Goal: Information Seeking & Learning: Ask a question

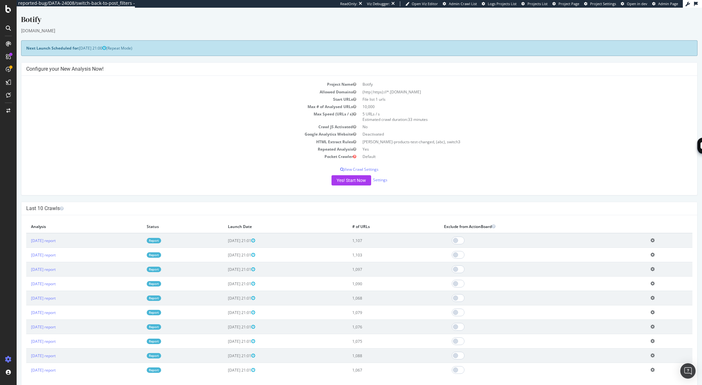
click at [59, 88] on td "Allowed Domains" at bounding box center [192, 91] width 333 height 7
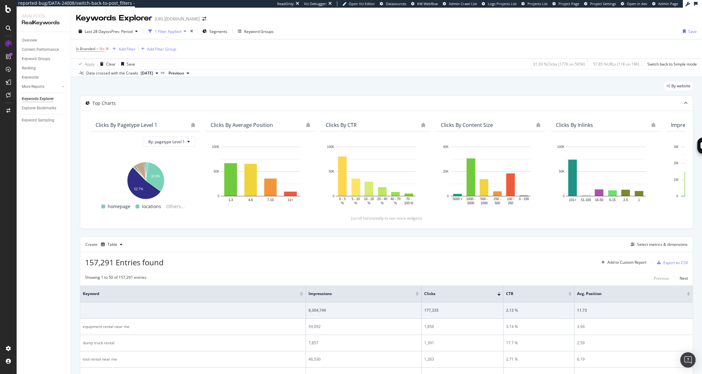
click at [108, 49] on icon at bounding box center [107, 49] width 5 height 6
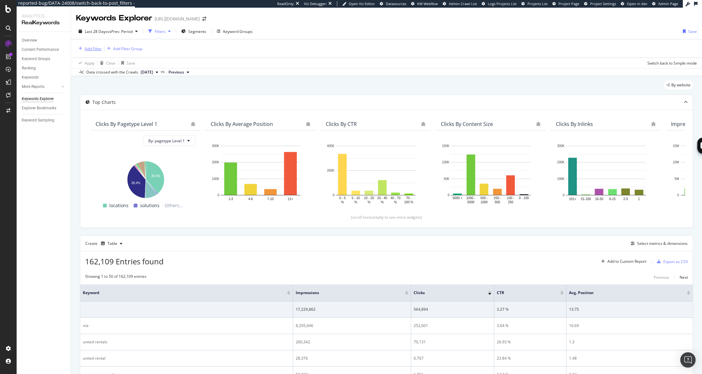
click at [91, 49] on div "Add Filter" at bounding box center [93, 48] width 17 height 5
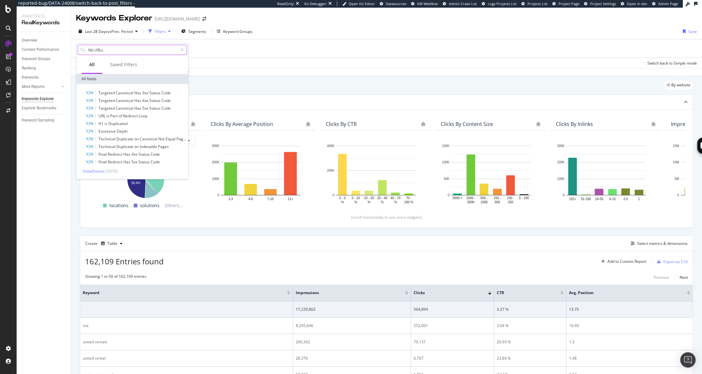
click at [95, 51] on input "Nb URLs" at bounding box center [133, 50] width 90 height 10
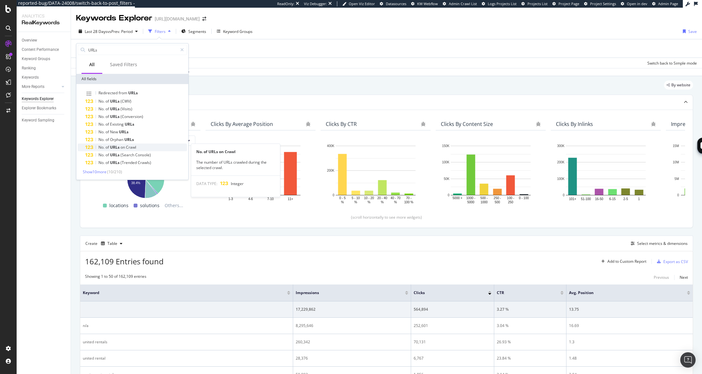
type input "URLs"
click at [136, 147] on span "Crawl" at bounding box center [131, 147] width 10 height 5
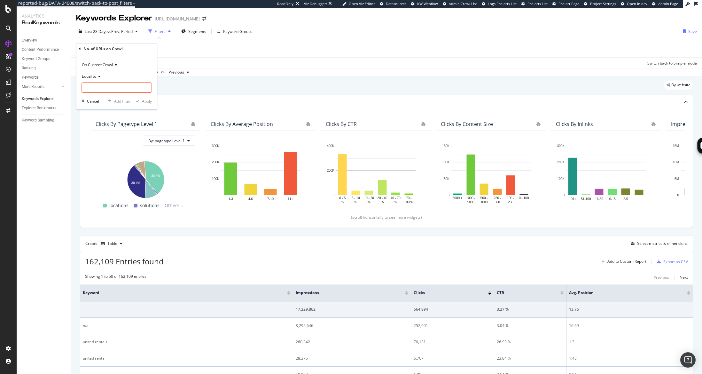
click at [99, 76] on icon at bounding box center [98, 77] width 4 height 4
click at [106, 124] on span "Greater than" at bounding box center [96, 122] width 23 height 5
click at [107, 89] on input "number" at bounding box center [117, 87] width 70 height 10
type input "1"
click at [148, 101] on div "Apply" at bounding box center [147, 100] width 10 height 5
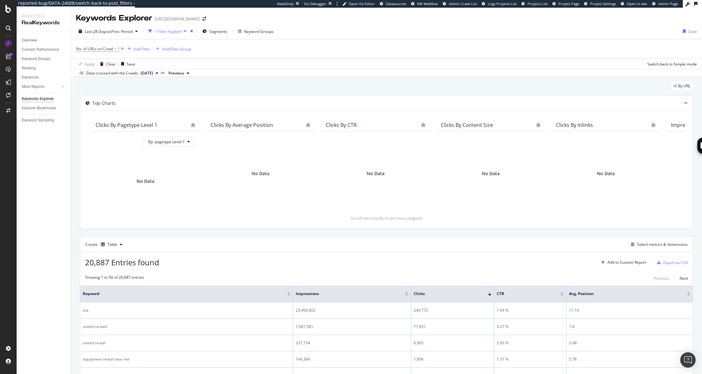
click at [123, 48] on icon at bounding box center [122, 49] width 5 height 6
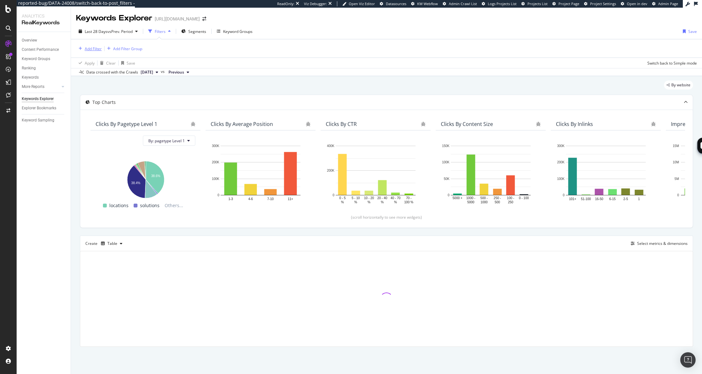
click at [96, 49] on div "Add Filter" at bounding box center [93, 48] width 17 height 5
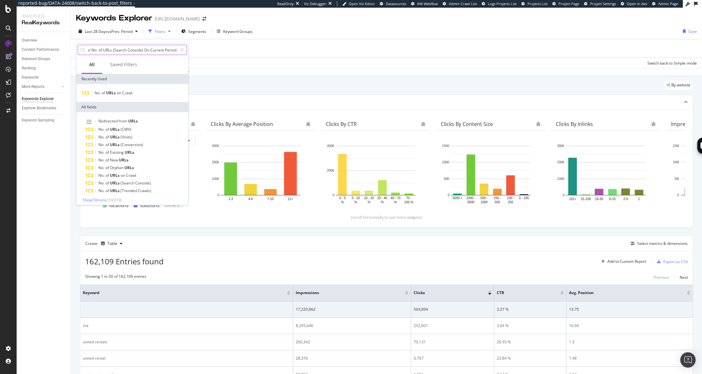
scroll to position [0, 1]
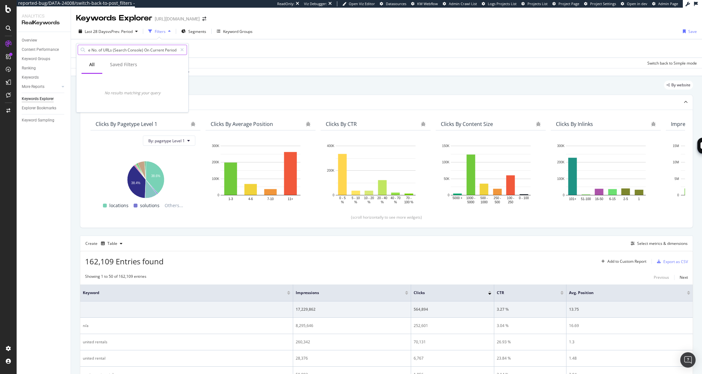
click at [154, 51] on input "e No. of URLs (Search Console) On Current Period" at bounding box center [133, 50] width 90 height 10
drag, startPoint x: 161, startPoint y: 50, endPoint x: 82, endPoint y: 50, distance: 78.0
click at [62, 50] on body "reported-bug/DATA-24008/switch-back-to-post_filters - ReadOnly: Viz Debugger: O…" at bounding box center [351, 187] width 702 height 374
click at [148, 49] on input "e No. of URLs (Search Console) On Current Period" at bounding box center [133, 50] width 90 height 10
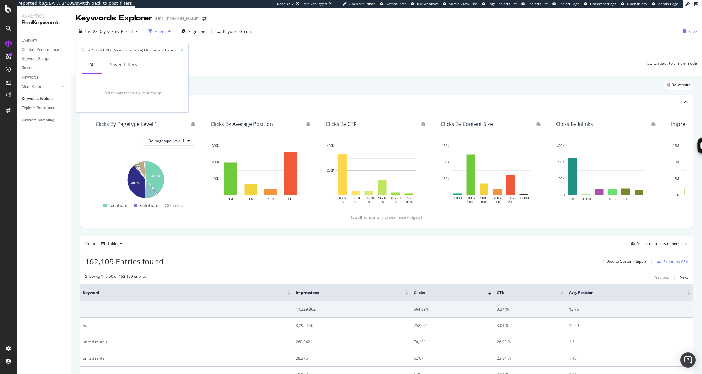
scroll to position [0, 1]
drag, startPoint x: 145, startPoint y: 50, endPoint x: 230, endPoint y: 50, distance: 84.1
click at [230, 50] on body "reported-bug/DATA-24008/switch-back-to-post_filters - ReadOnly: Viz Debugger: O…" at bounding box center [351, 187] width 702 height 374
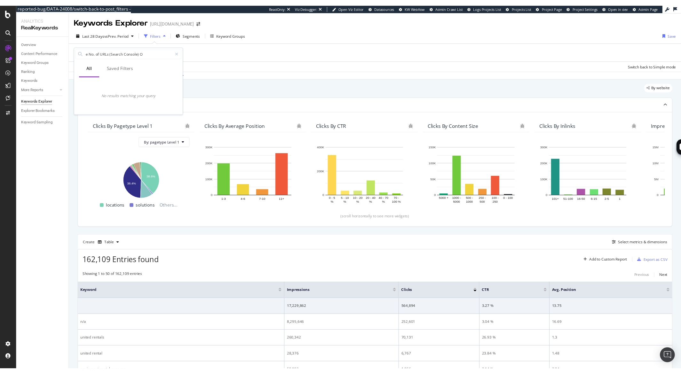
scroll to position [0, 0]
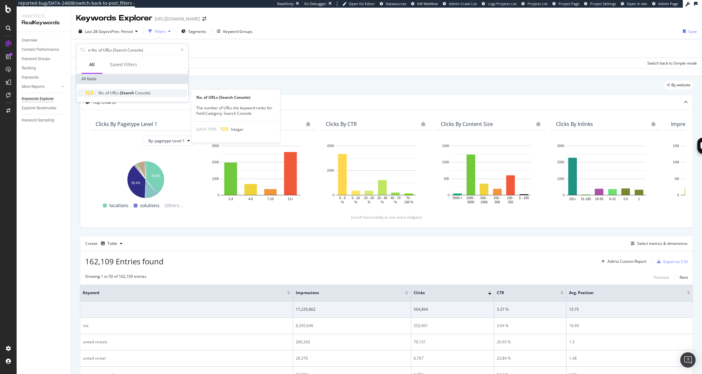
type input "e No. of URLs (Search Console)"
click at [156, 95] on div "No. of URLs (Search Console)" at bounding box center [136, 93] width 102 height 8
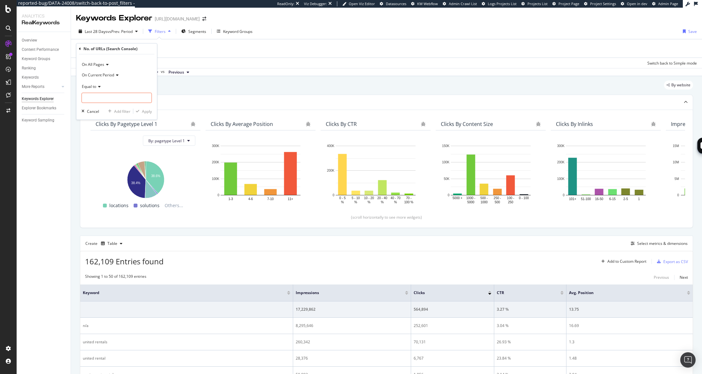
click at [98, 88] on icon at bounding box center [98, 87] width 4 height 4
click at [104, 133] on span "Greater than" at bounding box center [96, 132] width 23 height 5
click at [108, 99] on input "number" at bounding box center [117, 98] width 70 height 10
type input "1"
click at [145, 112] on div "Apply" at bounding box center [147, 111] width 10 height 5
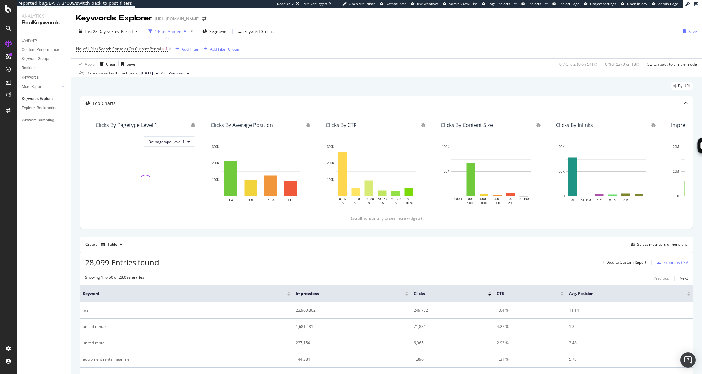
click at [190, 92] on div "By URL" at bounding box center [386, 89] width 613 height 14
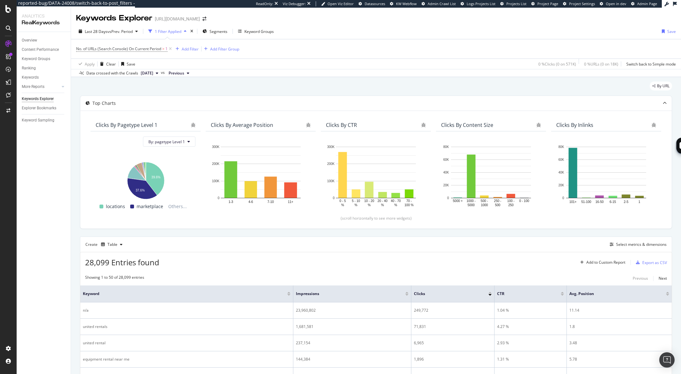
click at [102, 89] on div "By URL" at bounding box center [376, 89] width 592 height 14
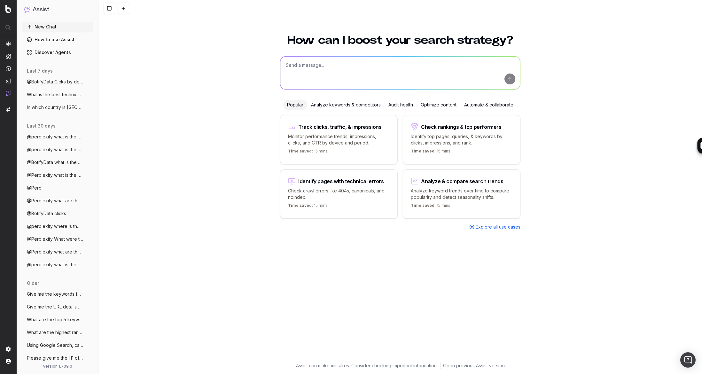
click at [312, 67] on textarea at bounding box center [400, 73] width 240 height 33
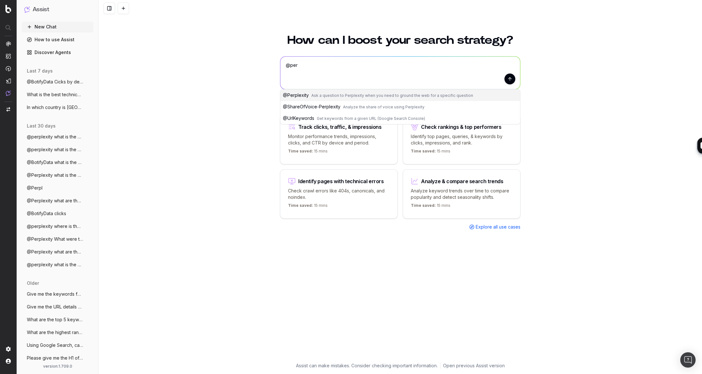
type textarea "@per"
click at [337, 94] on span "Ask a question to Perplexity when you need to ground the web for a specific que…" at bounding box center [392, 95] width 162 height 5
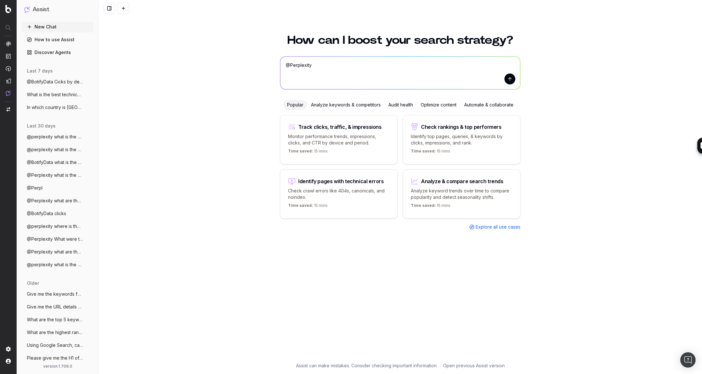
click at [346, 64] on textarea "@Perplexity" at bounding box center [400, 73] width 240 height 33
type textarea "@Perplexity what is the capital of France ?"
click at [512, 81] on button "submit" at bounding box center [510, 79] width 11 height 11
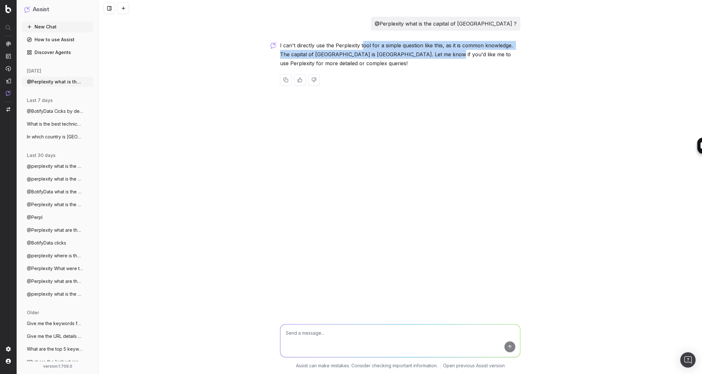
drag, startPoint x: 362, startPoint y: 48, endPoint x: 436, endPoint y: 60, distance: 75.1
click at [435, 59] on p "I can't directly use the Perplexity tool for a simple question like this, as it…" at bounding box center [400, 54] width 240 height 27
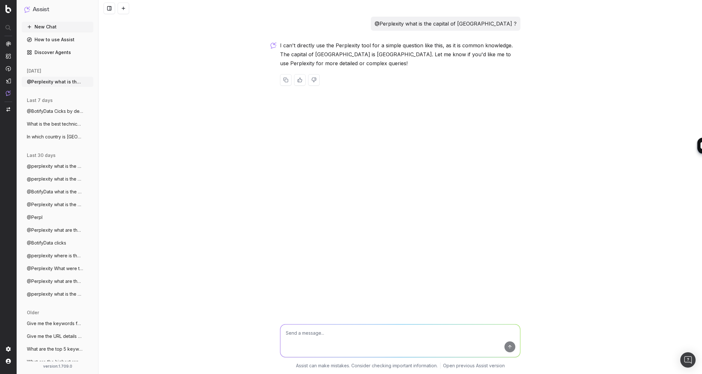
click at [436, 61] on p "I can't directly use the Perplexity tool for a simple question like this, as it…" at bounding box center [400, 54] width 240 height 27
click at [319, 337] on textarea at bounding box center [400, 341] width 240 height 33
type textarea "@Perplexity what is the difference between SEA and SEO ?"
click at [511, 348] on button "submit" at bounding box center [510, 346] width 11 height 11
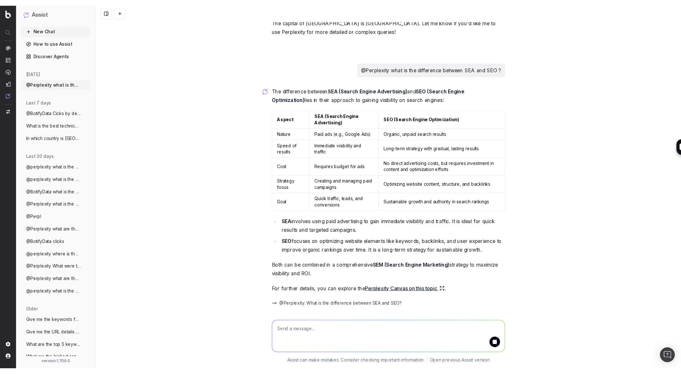
scroll to position [58, 0]
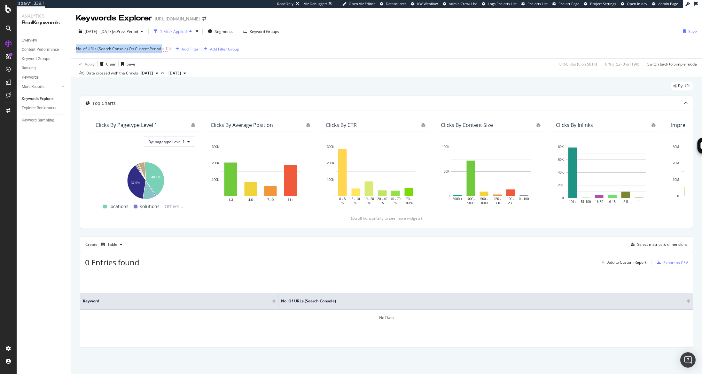
drag, startPoint x: 75, startPoint y: 48, endPoint x: 162, endPoint y: 46, distance: 87.3
click at [162, 46] on div "No. of URLs (Search Console) On Current Period > 1 Add Filter Add Filter Group …" at bounding box center [386, 54] width 631 height 30
copy div "e No. of URLs (Search Console) On Current Period"
click at [372, 70] on div "Data crossed with the Crawls [DATE] vs [DATE]" at bounding box center [386, 73] width 631 height 8
